Goal: Navigation & Orientation: Find specific page/section

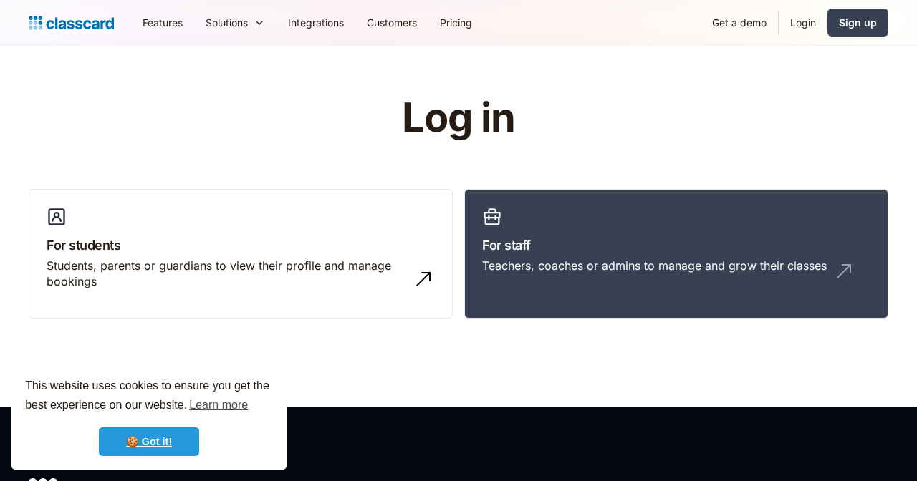
click at [163, 439] on link "🍪 Got it!" at bounding box center [149, 442] width 100 height 29
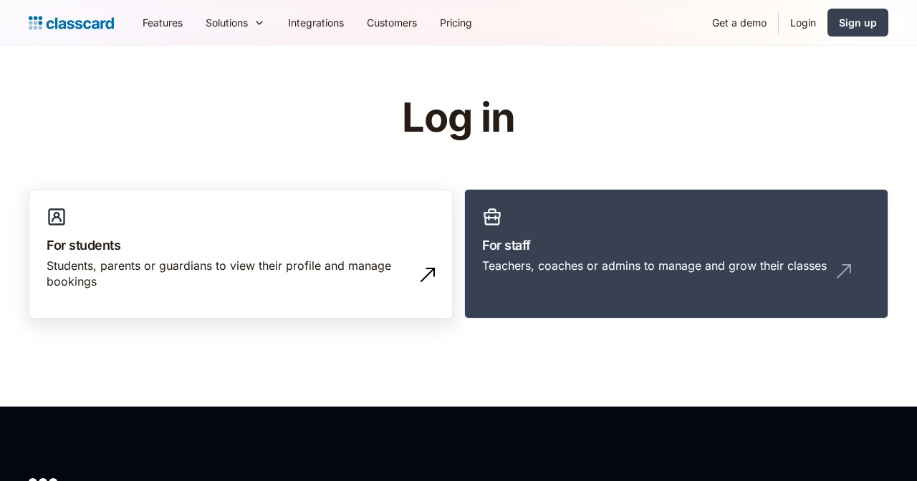
click at [268, 247] on h3 "For students" at bounding box center [241, 245] width 388 height 19
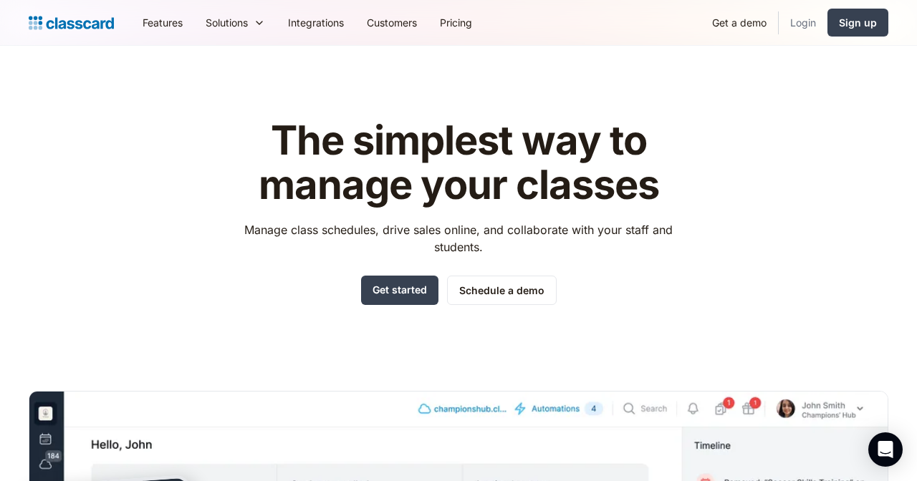
click at [806, 26] on link "Login" at bounding box center [803, 22] width 49 height 32
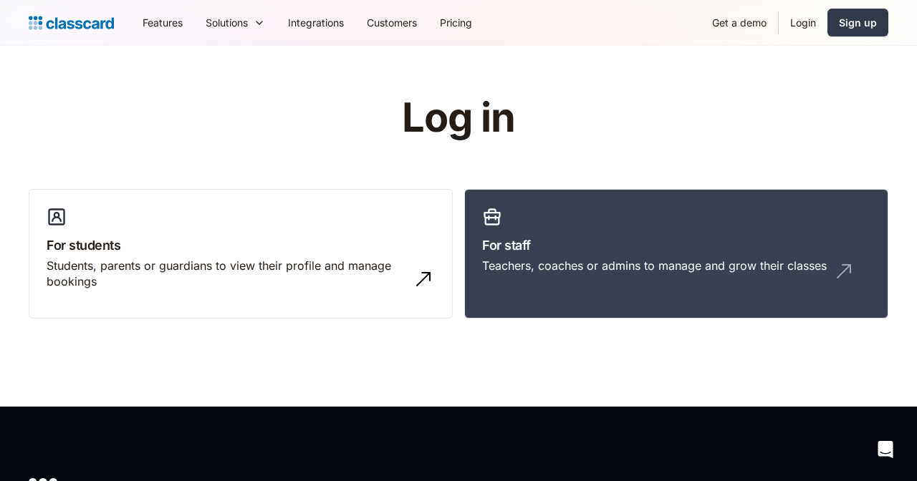
click at [857, 20] on div "Sign up" at bounding box center [858, 22] width 38 height 15
click at [471, 24] on link "Pricing" at bounding box center [455, 22] width 55 height 32
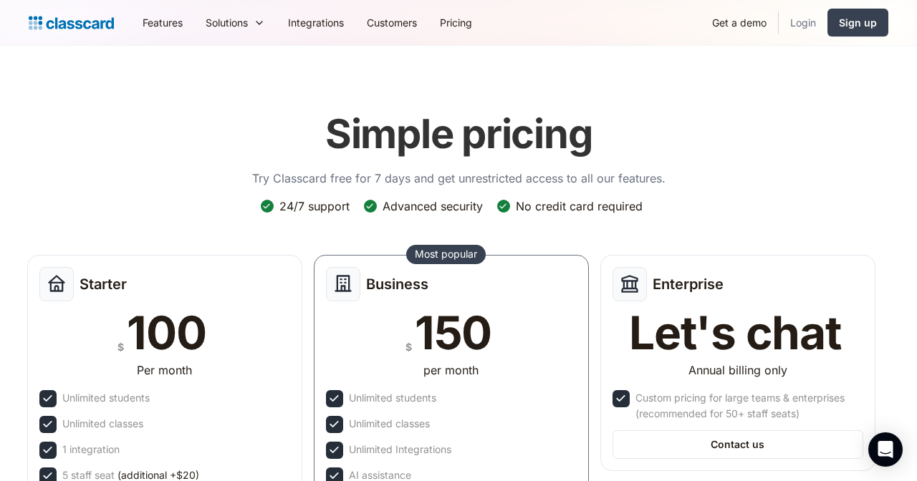
click at [820, 24] on link "Login" at bounding box center [803, 22] width 49 height 32
